Goal: Information Seeking & Learning: Learn about a topic

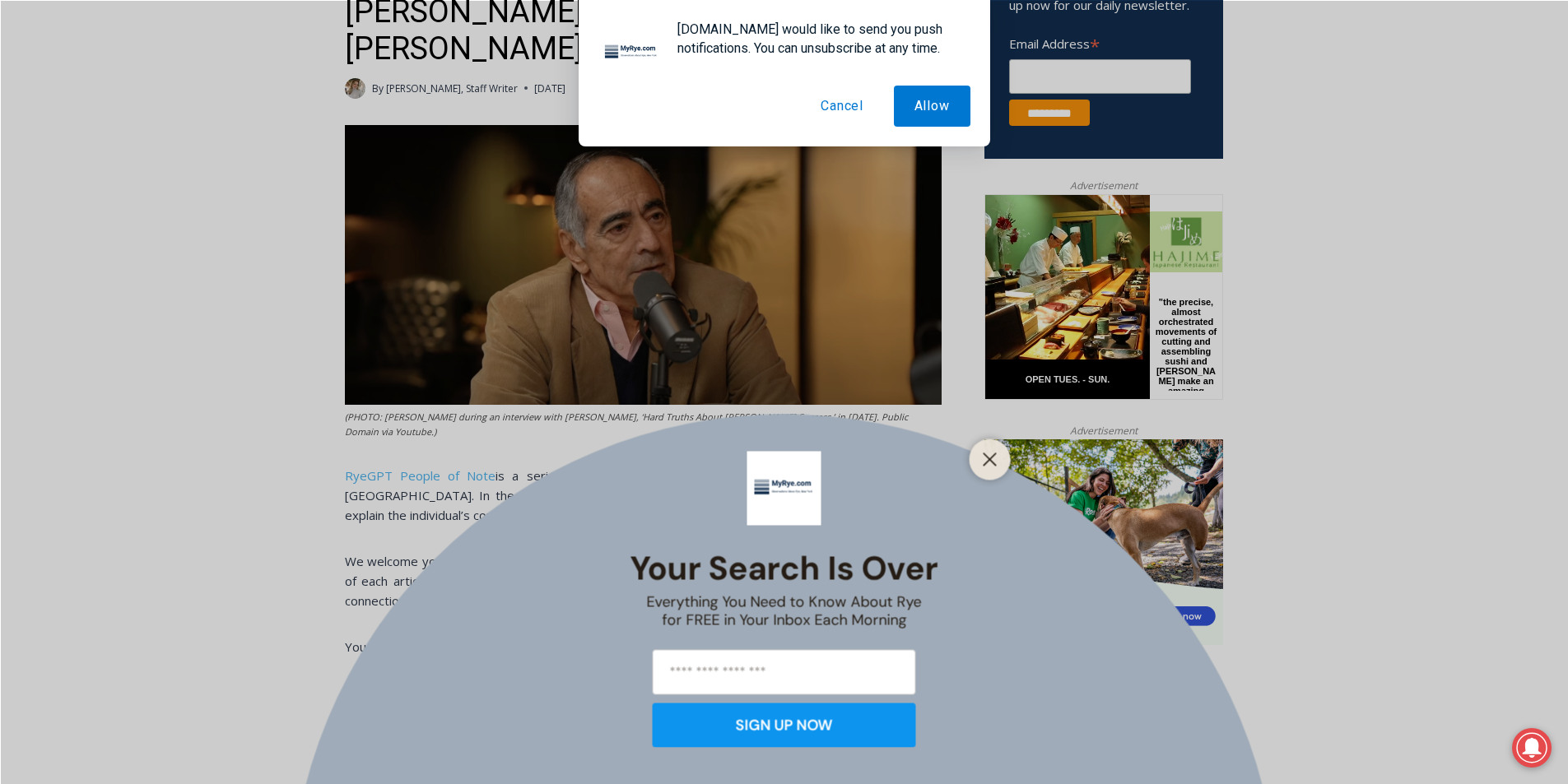
scroll to position [691, 0]
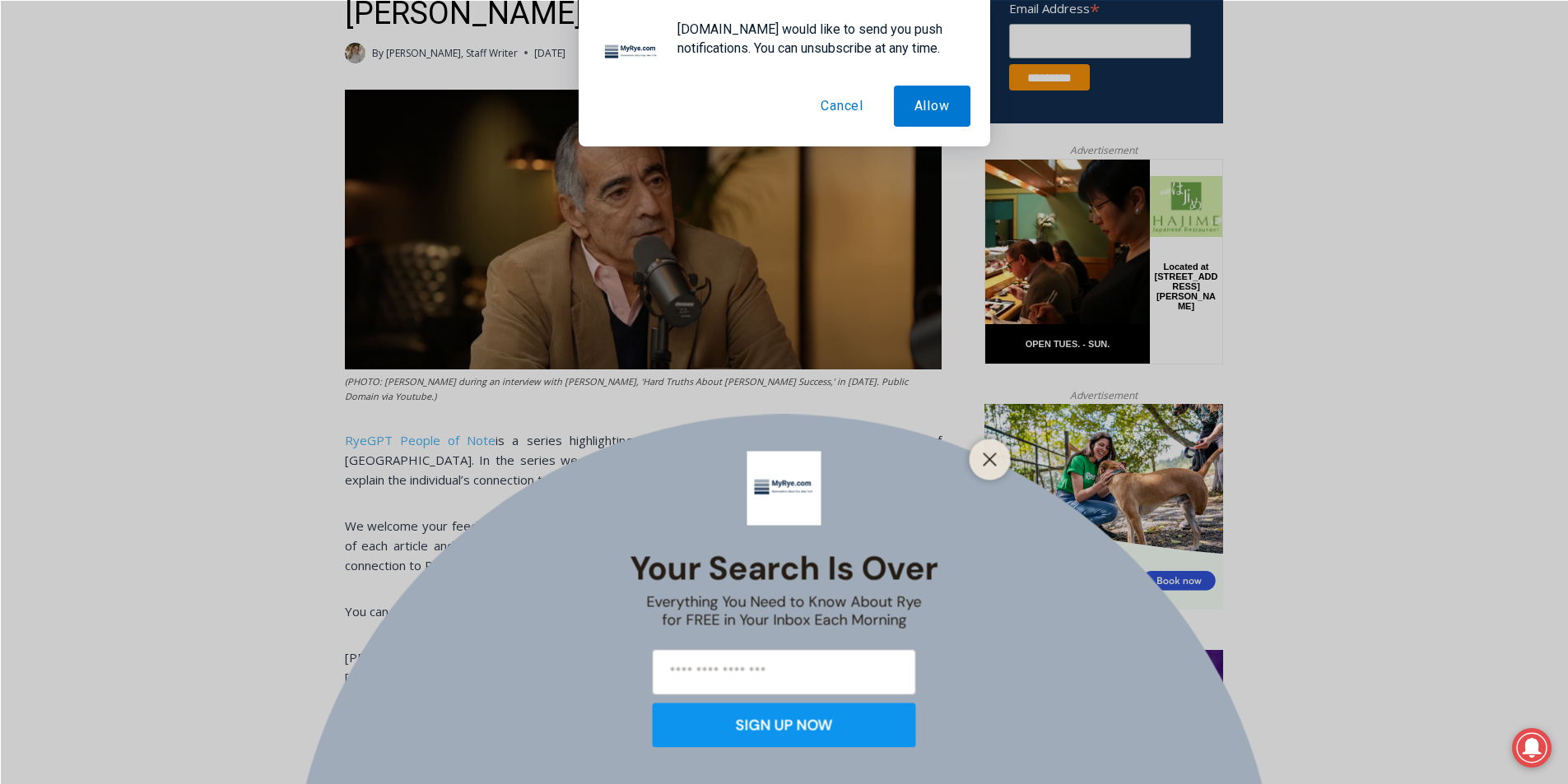
click at [836, 114] on button "Cancel" at bounding box center [842, 107] width 84 height 42
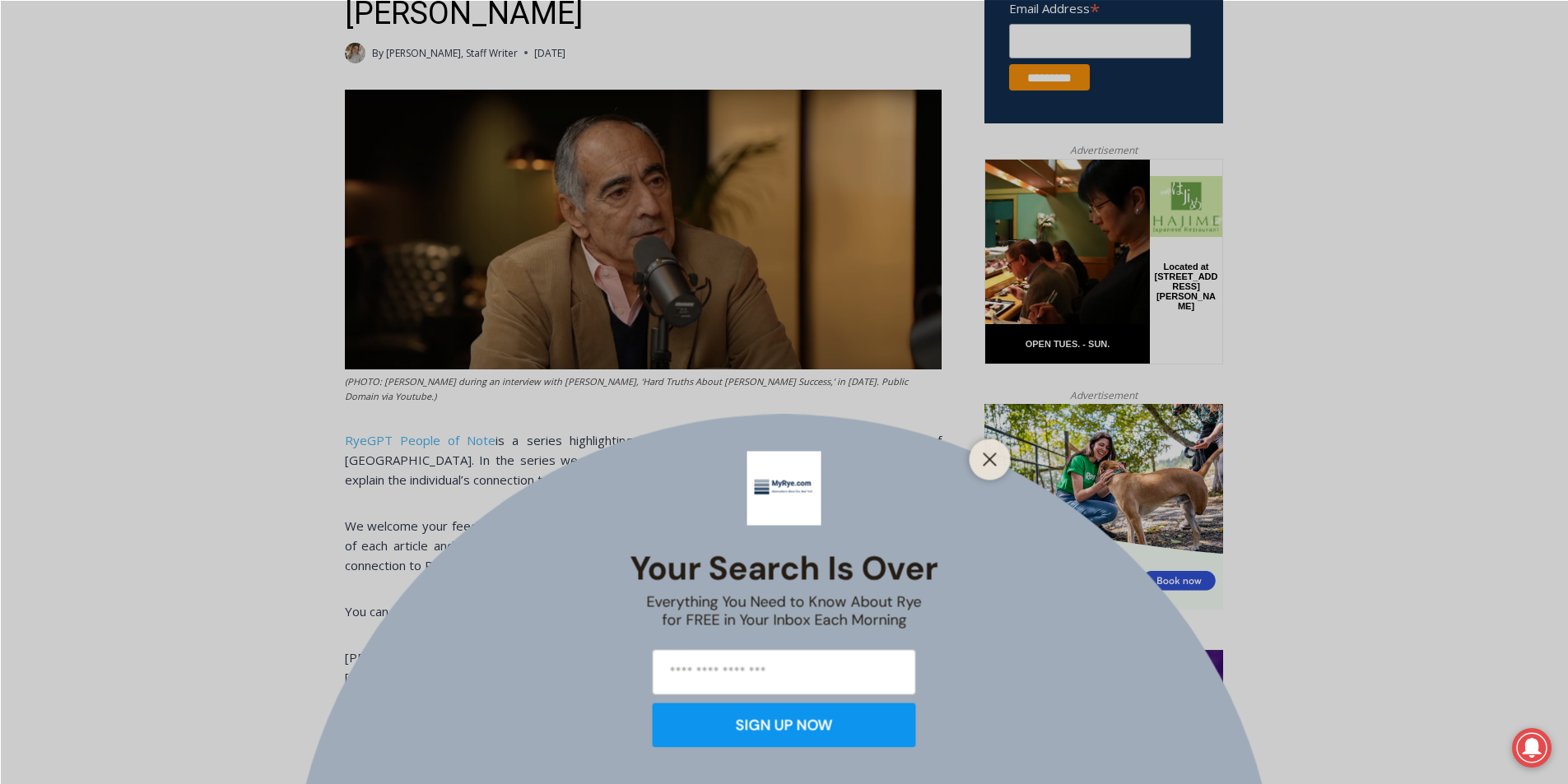
click at [383, 116] on div "Your Search is Over Everything You Need to Know About Rye for FREE in Your Inbo…" at bounding box center [784, 392] width 1568 height 784
click at [282, 83] on div "Your Search is Over Everything You Need to Know About Rye for FREE in Your Inbo…" at bounding box center [784, 392] width 1568 height 784
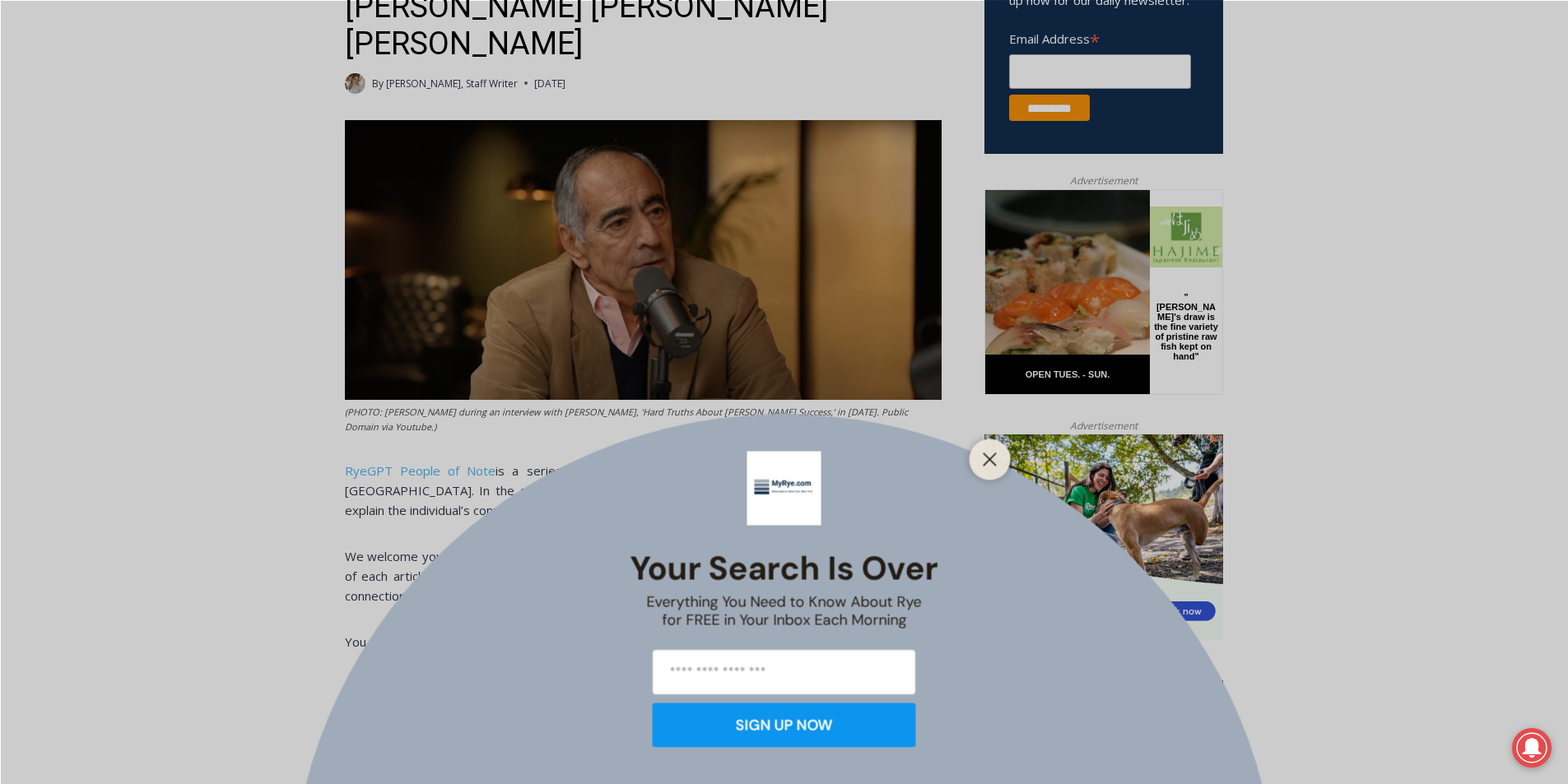
scroll to position [658, 0]
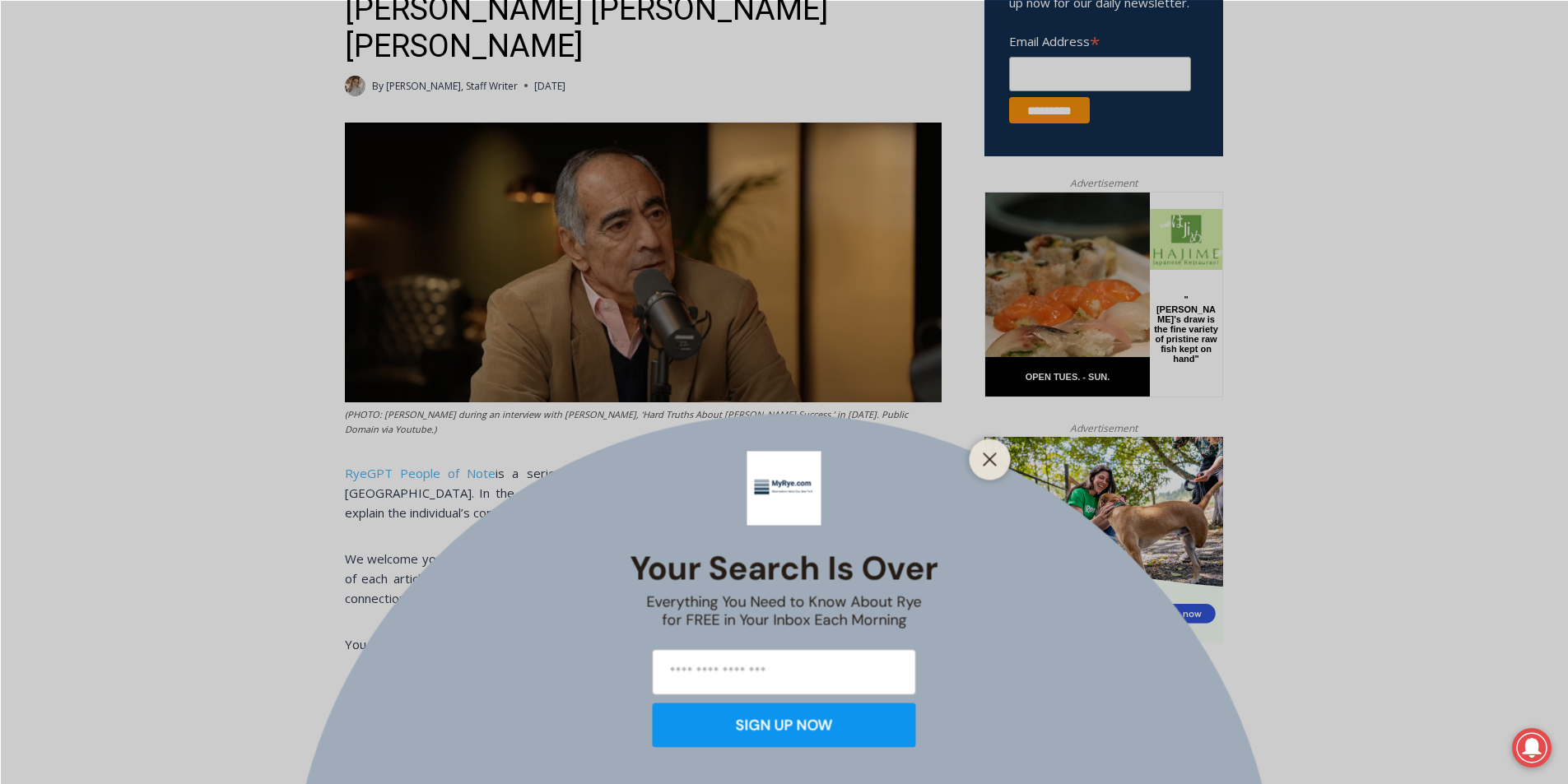
click at [1003, 445] on div at bounding box center [991, 459] width 42 height 42
click at [995, 453] on line "Close" at bounding box center [990, 459] width 11 height 11
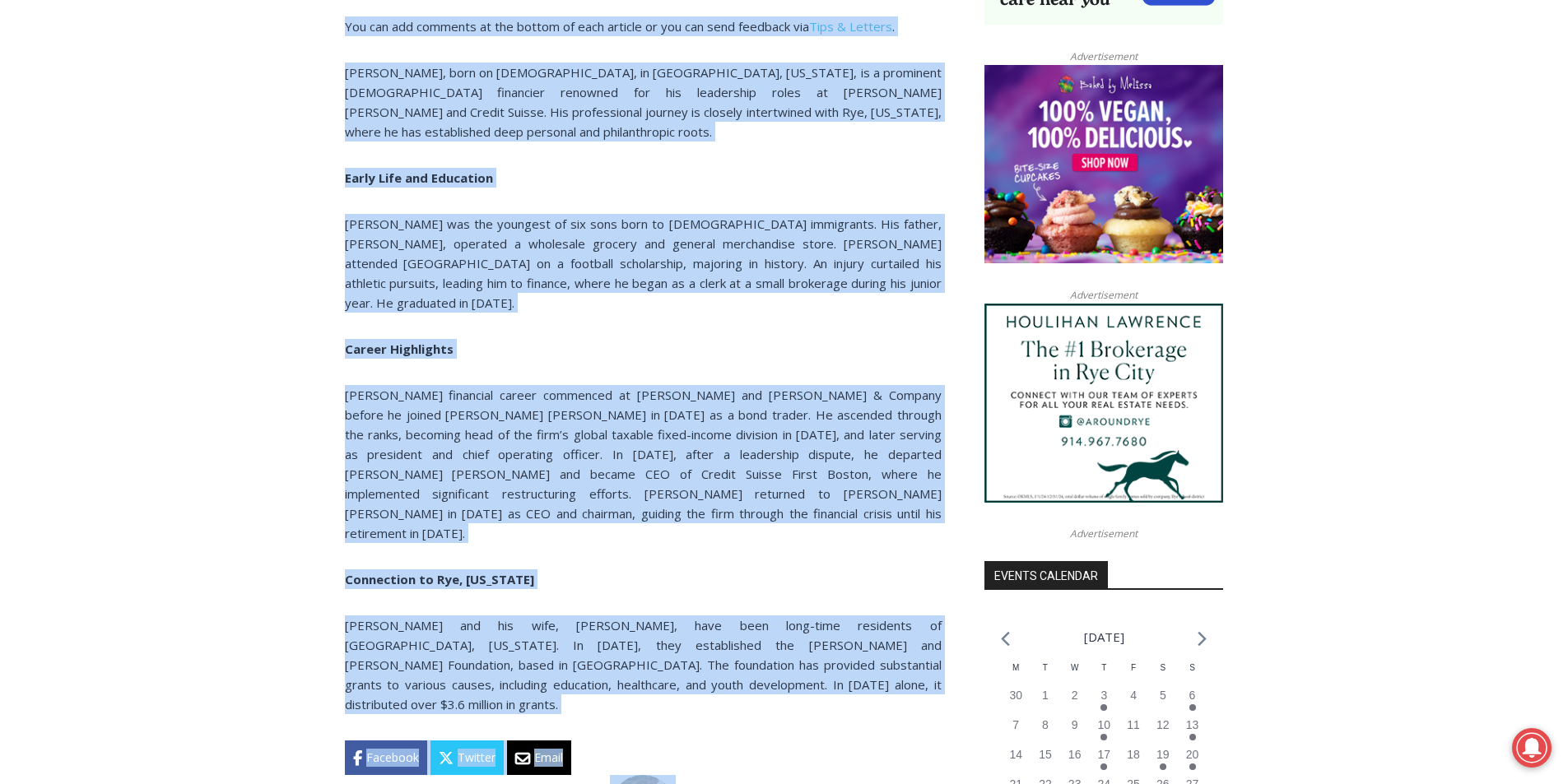
scroll to position [1311, 0]
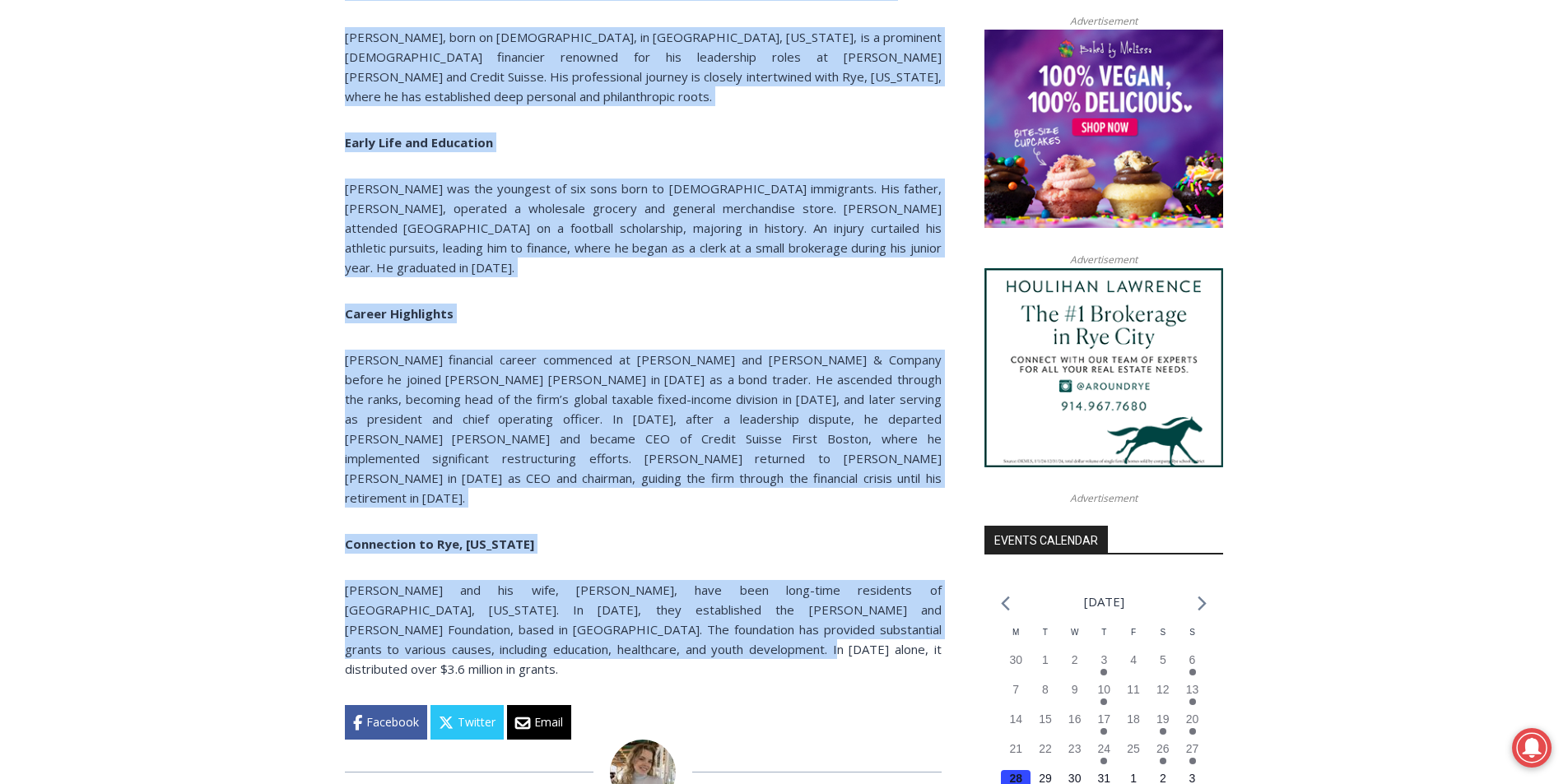
drag, startPoint x: 348, startPoint y: 302, endPoint x: 544, endPoint y: 537, distance: 306.0
copy div "LorEMI Dolors am Cons: Adipis ELI se Doeius Tempori Utla Etdo Ma Aliquaen Admin…"
